Goal: Task Accomplishment & Management: Use online tool/utility

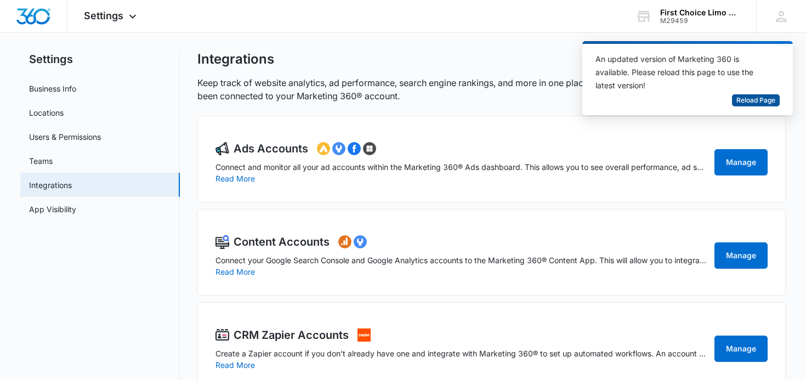
click at [758, 94] on button "Reload Page" at bounding box center [756, 100] width 48 height 13
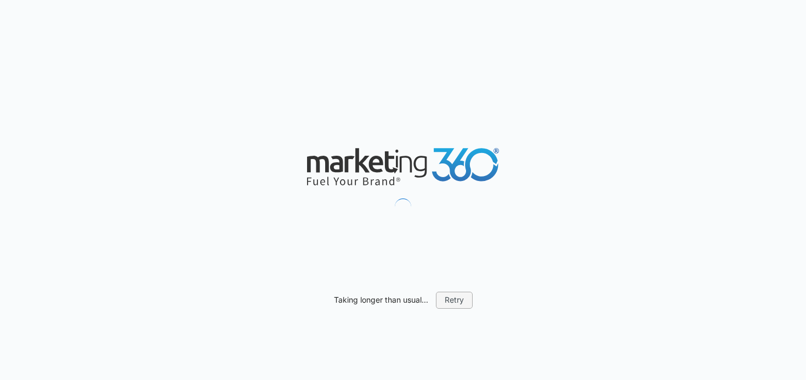
click at [447, 295] on button "Retry" at bounding box center [454, 300] width 37 height 16
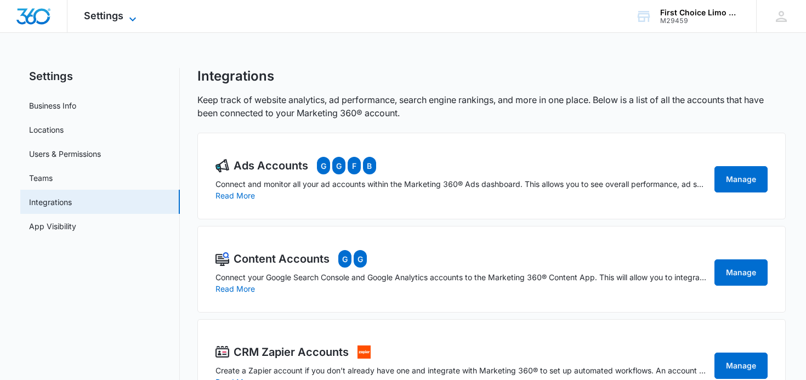
click at [126, 19] on icon at bounding box center [132, 19] width 13 height 13
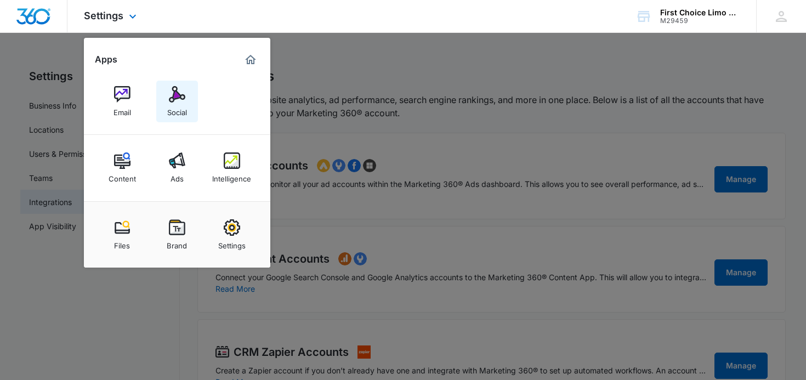
click at [177, 104] on div "Social" at bounding box center [177, 110] width 20 height 14
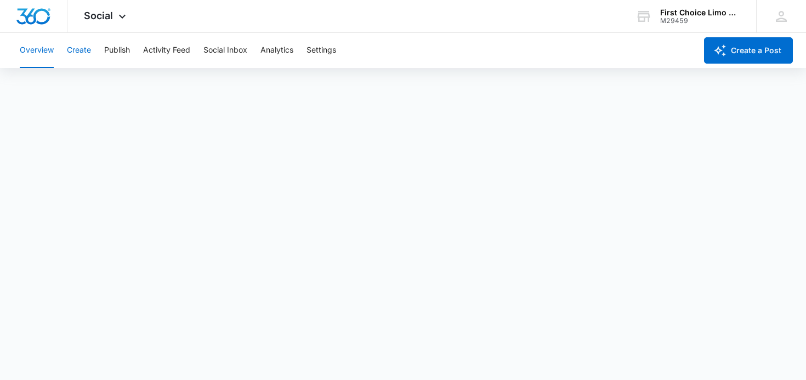
click at [78, 49] on button "Create" at bounding box center [79, 50] width 24 height 35
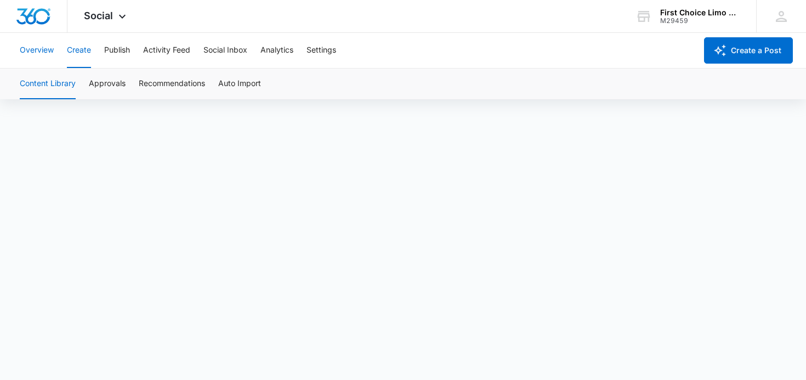
click at [41, 50] on button "Overview" at bounding box center [37, 50] width 34 height 35
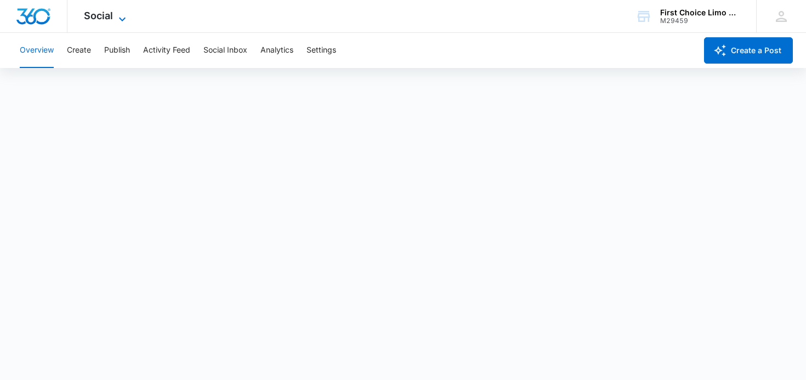
click at [110, 19] on span "Social" at bounding box center [98, 16] width 29 height 12
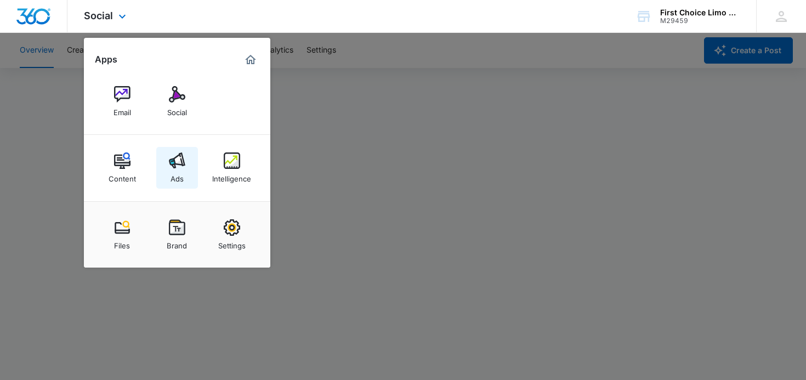
click at [167, 163] on link "Ads" at bounding box center [177, 168] width 42 height 42
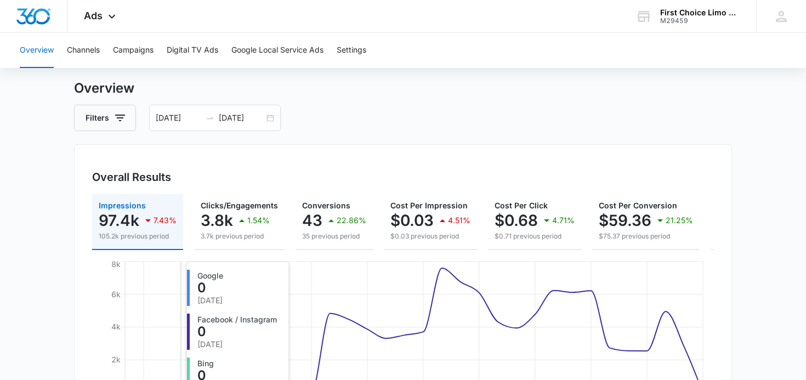
scroll to position [24, 0]
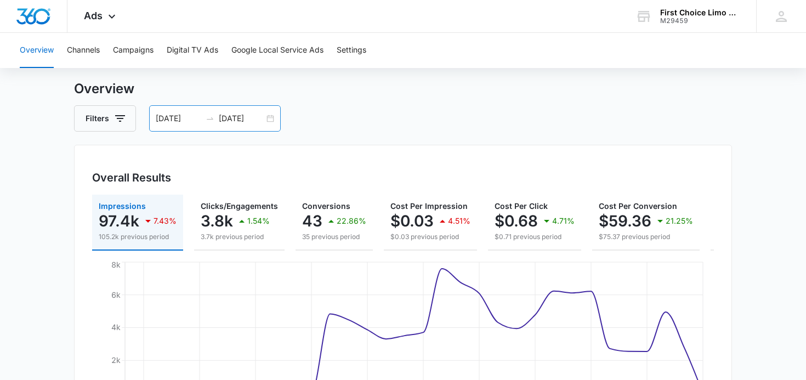
click at [201, 122] on div at bounding box center [210, 118] width 18 height 9
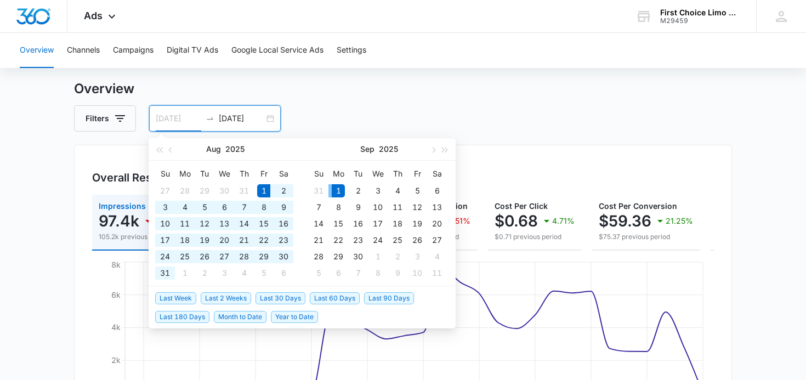
type input "[DATE]"
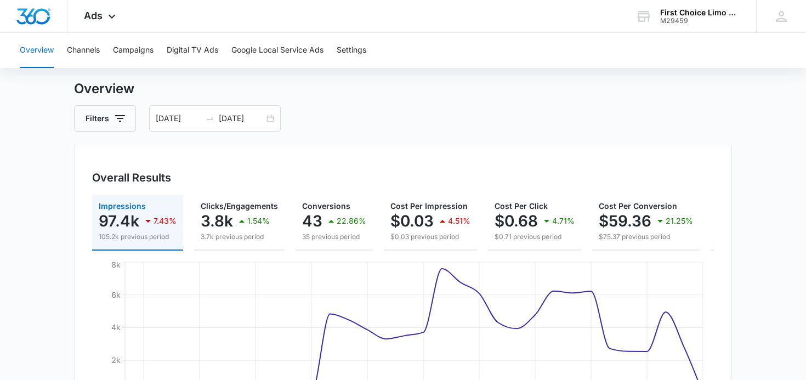
click at [372, 92] on h3 "Overview" at bounding box center [403, 89] width 658 height 20
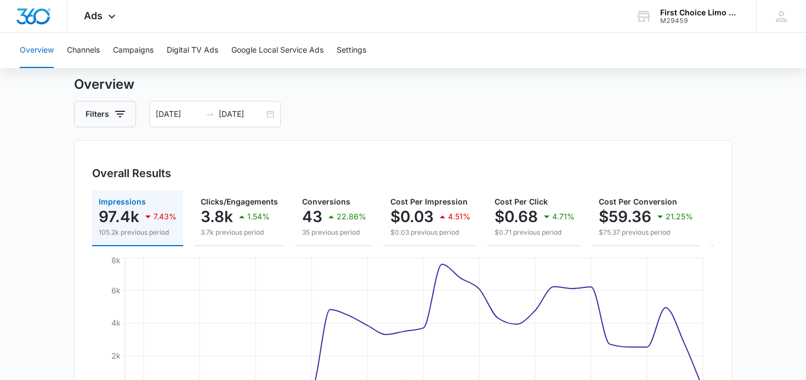
scroll to position [0, 0]
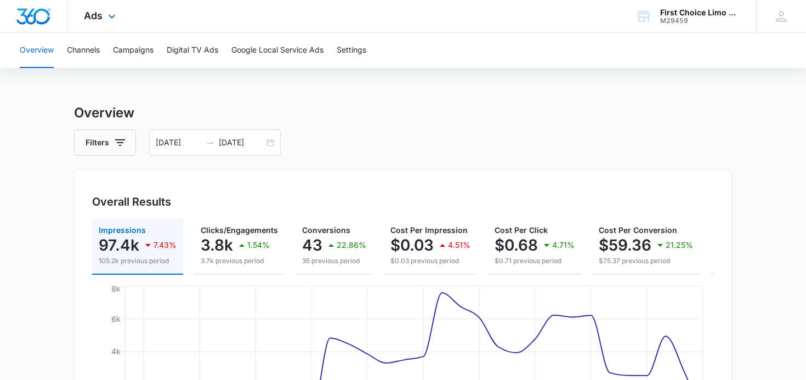
click at [104, 13] on div "Ads Apps Email Social Content Ads Intelligence Files Brand Settings" at bounding box center [100, 16] width 67 height 32
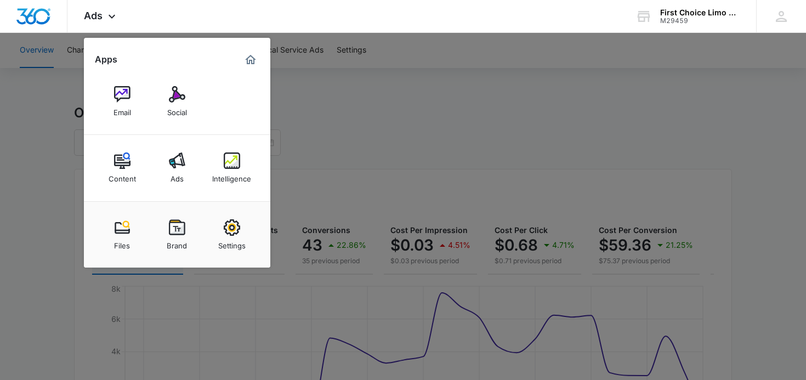
click at [364, 186] on div at bounding box center [403, 190] width 806 height 380
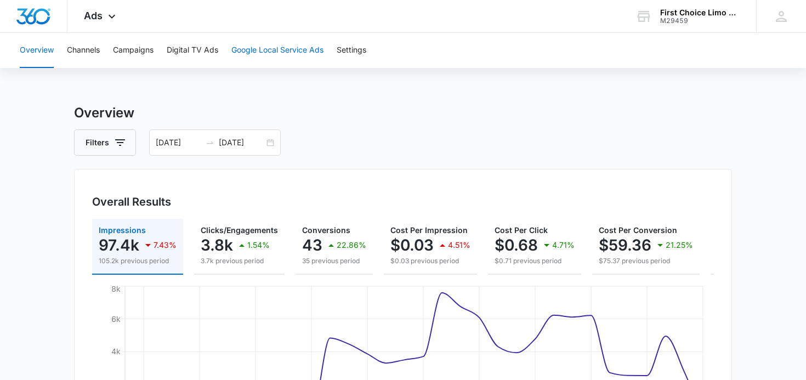
click at [270, 50] on button "Google Local Service Ads" at bounding box center [277, 50] width 92 height 35
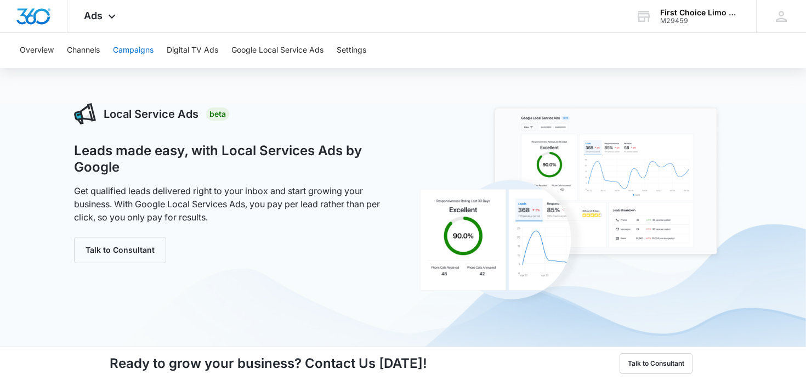
click at [150, 49] on button "Campaigns" at bounding box center [133, 50] width 41 height 35
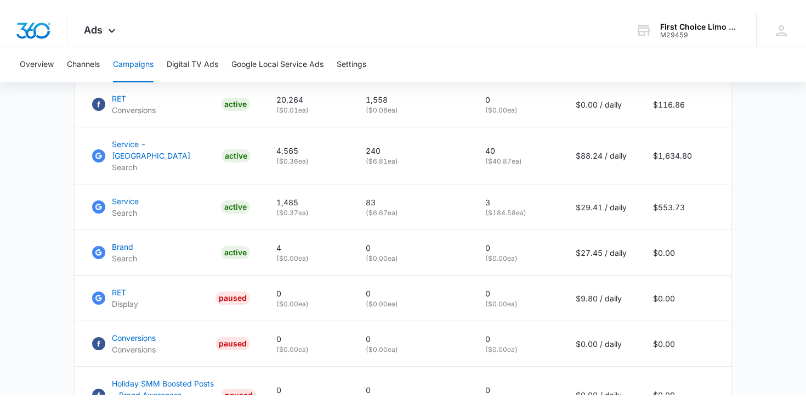
scroll to position [593, 0]
